Goal: Task Accomplishment & Management: Manage account settings

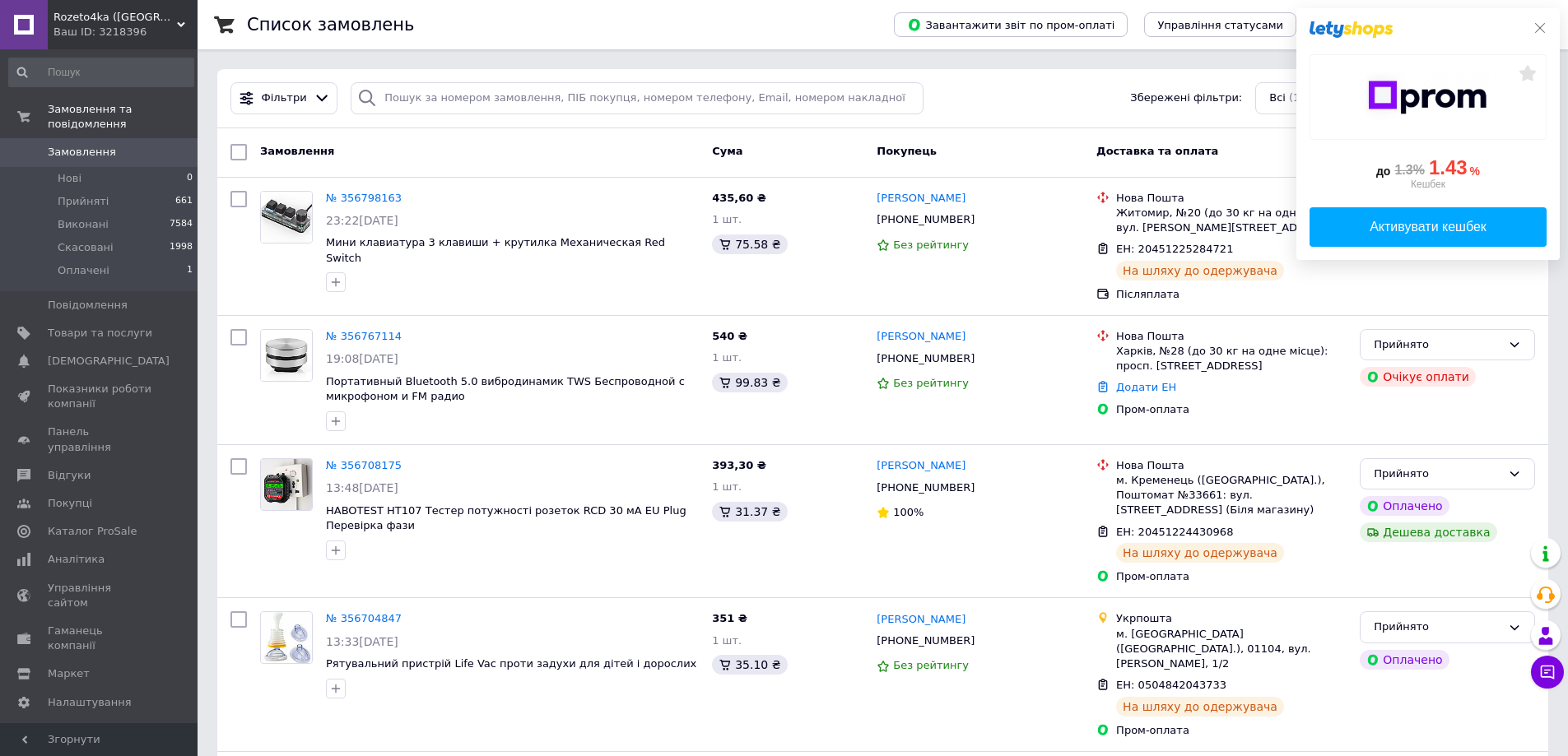
click at [1541, 28] on icon at bounding box center [1540, 28] width 13 height 13
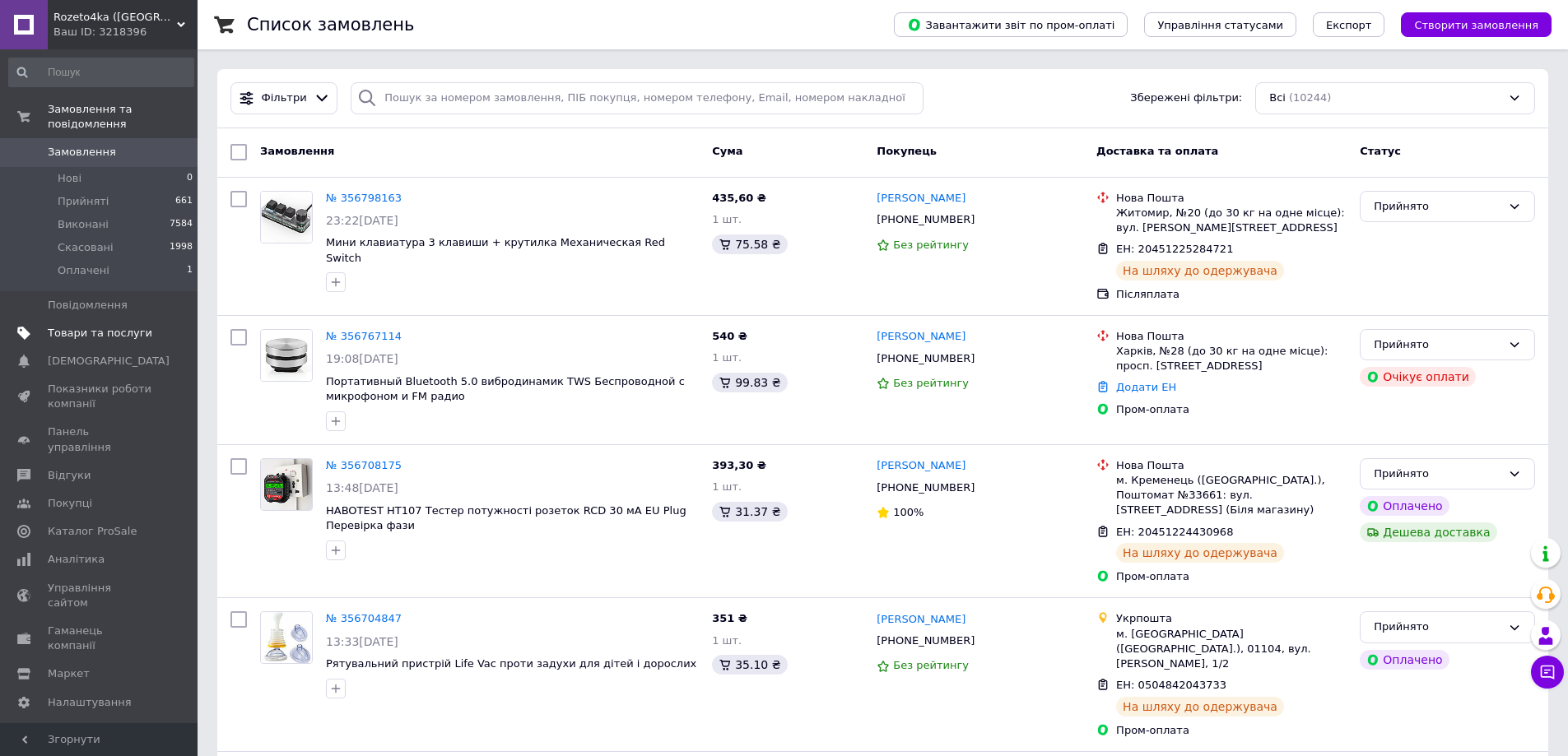
click at [103, 325] on span "Товари та послуги" at bounding box center [99, 333] width 104 height 15
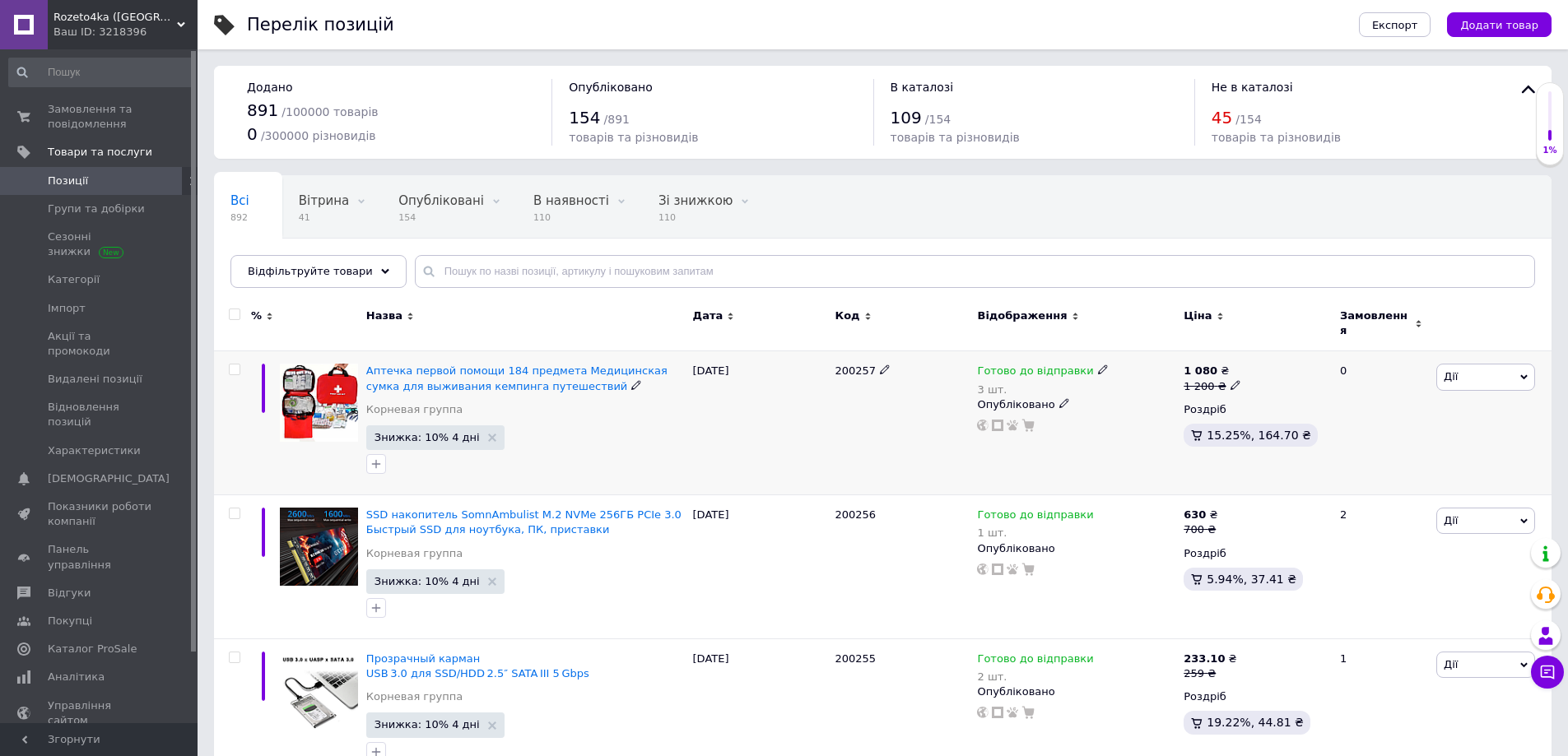
click at [1230, 380] on use at bounding box center [1235, 385] width 9 height 9
drag, startPoint x: 1283, startPoint y: 346, endPoint x: 1264, endPoint y: 360, distance: 23.6
click at [1264, 360] on input "1200" at bounding box center [1311, 360] width 125 height 33
type input "1150"
click at [829, 446] on div "[DATE]" at bounding box center [760, 423] width 142 height 144
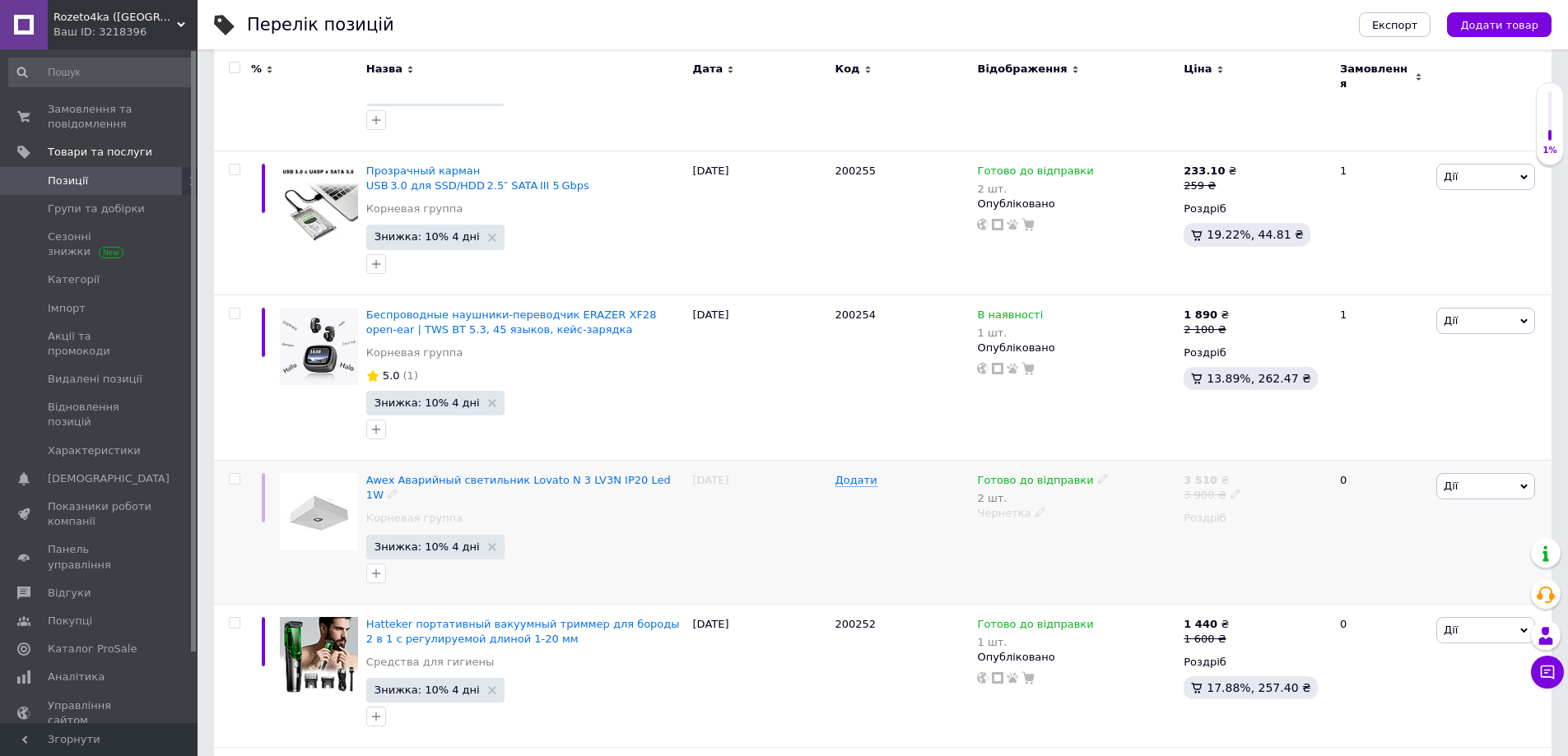
scroll to position [494, 0]
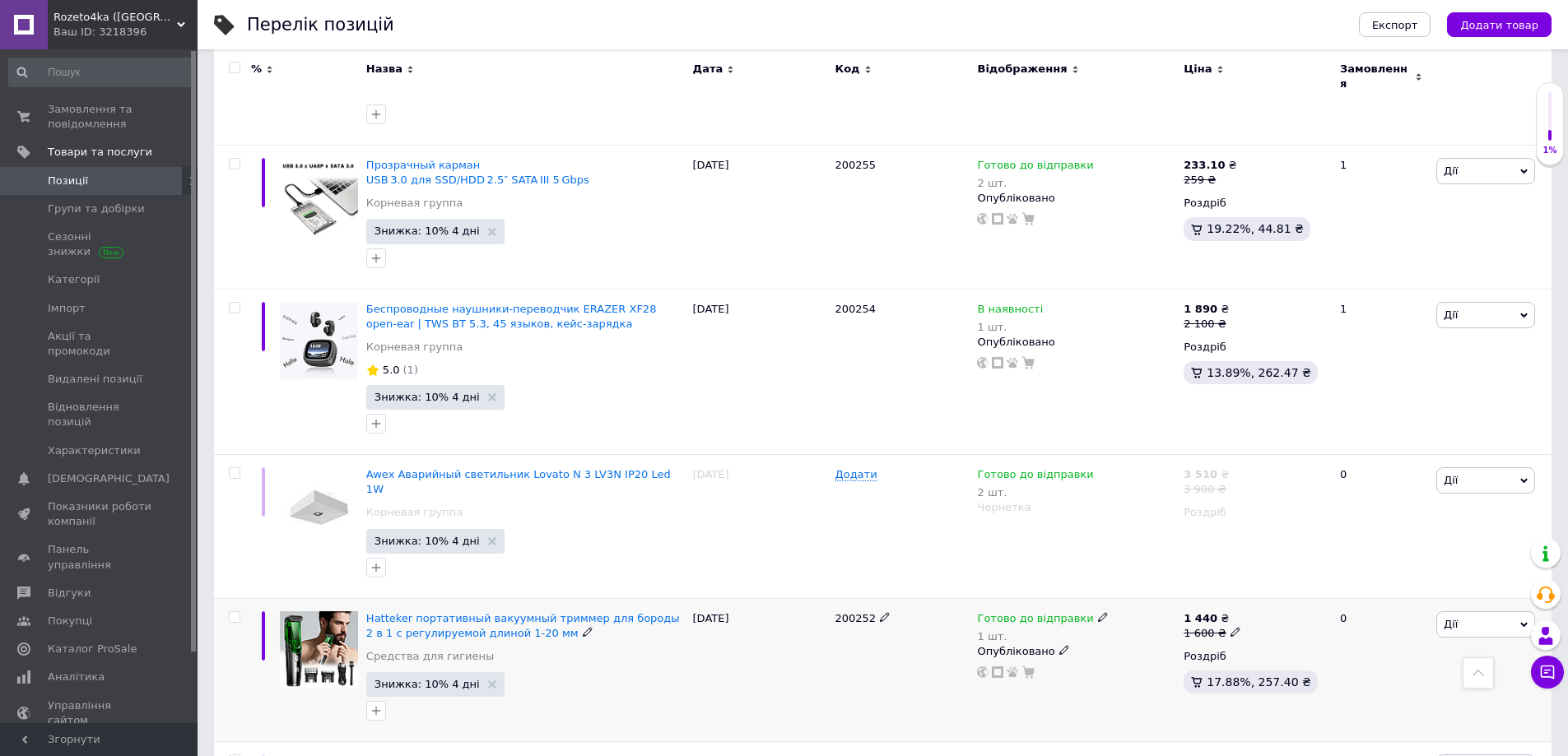
click at [1230, 627] on icon at bounding box center [1235, 632] width 9 height 9
click at [1273, 590] on input "1600" at bounding box center [1311, 607] width 125 height 33
type input "1500"
click at [980, 666] on div at bounding box center [1076, 673] width 202 height 13
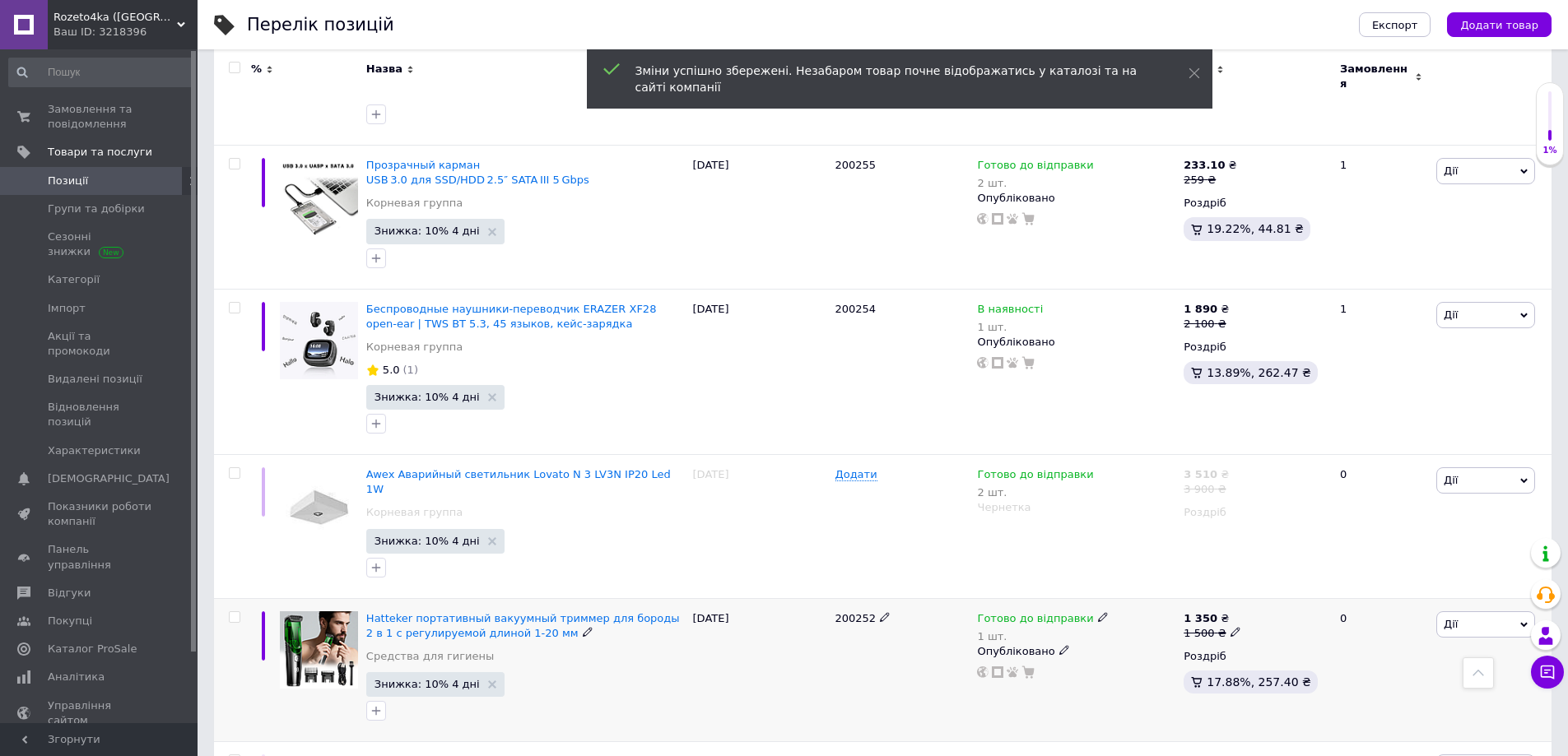
click at [907, 666] on div "200252" at bounding box center [903, 670] width 142 height 144
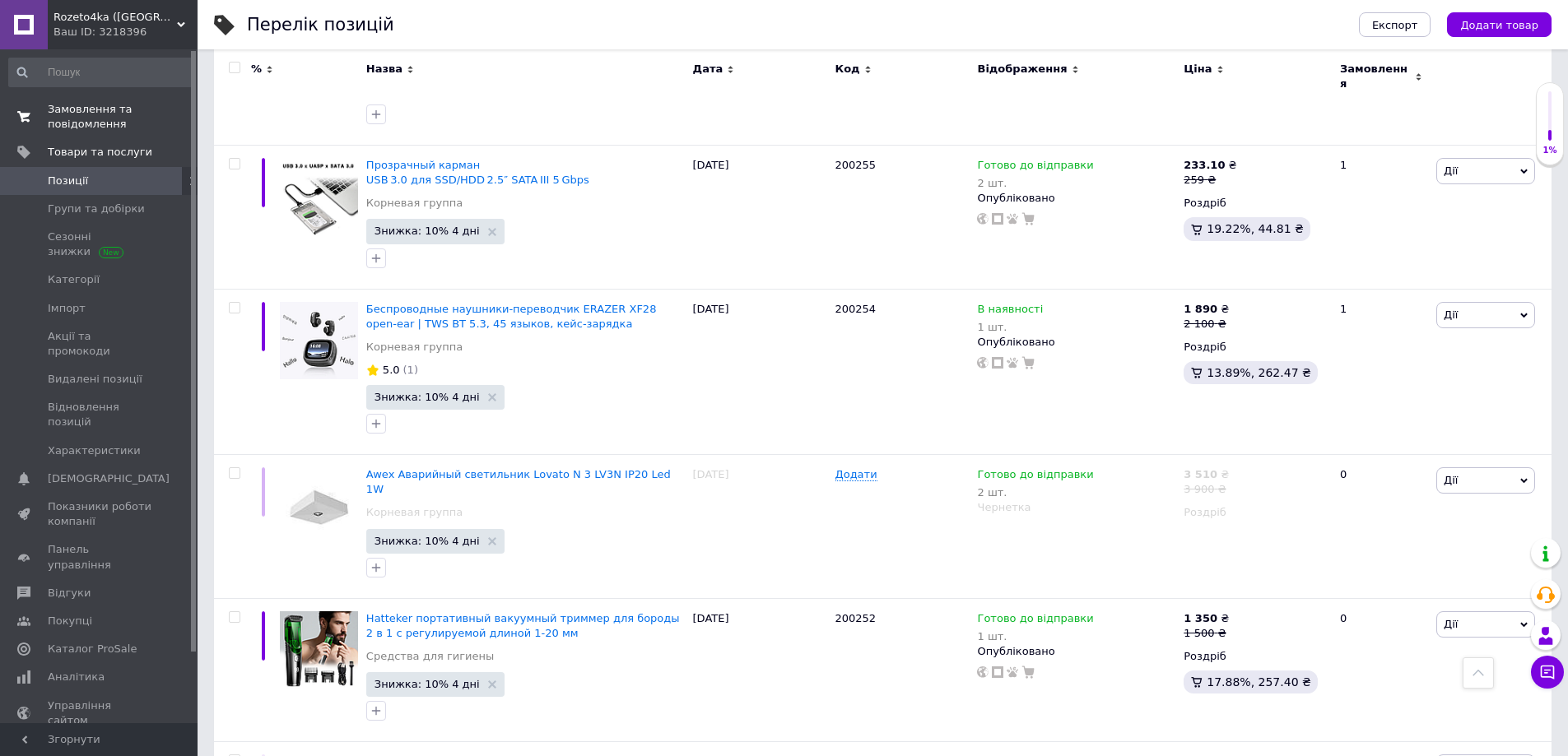
click at [75, 109] on span "Замовлення та повідомлення" at bounding box center [99, 116] width 104 height 29
